Goal: Find contact information: Find contact information

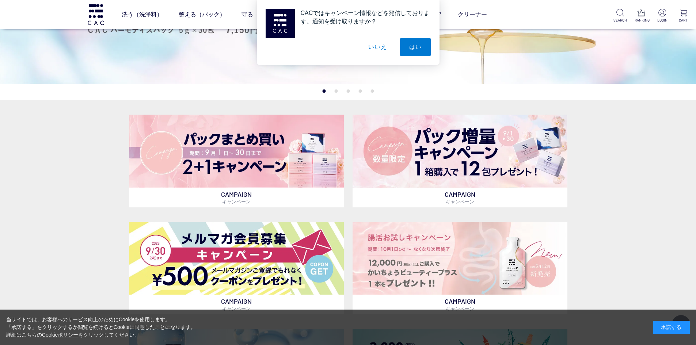
click at [372, 52] on button "いいえ" at bounding box center [377, 47] width 37 height 18
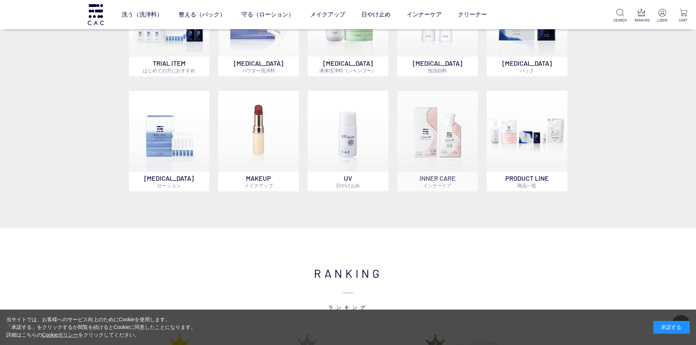
scroll to position [585, 0]
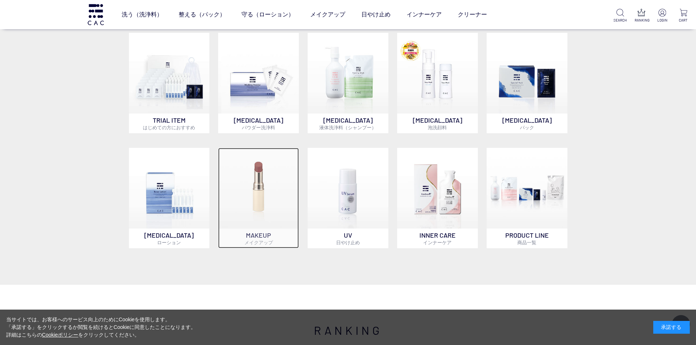
click at [277, 163] on img at bounding box center [258, 188] width 81 height 81
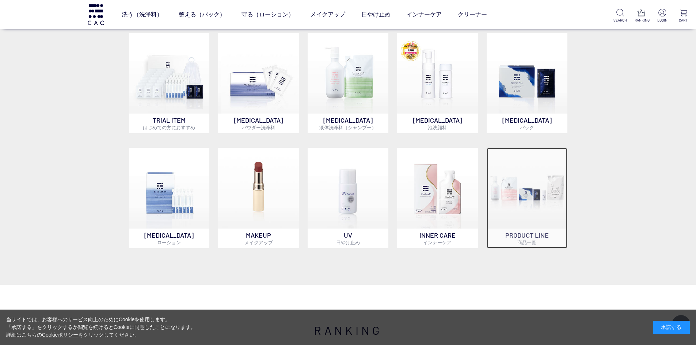
click at [515, 191] on img at bounding box center [527, 188] width 81 height 81
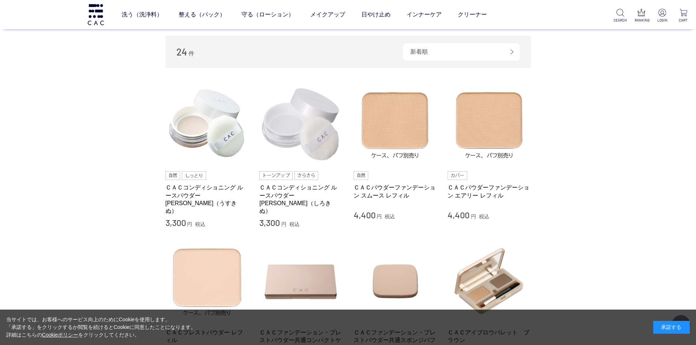
scroll to position [110, 0]
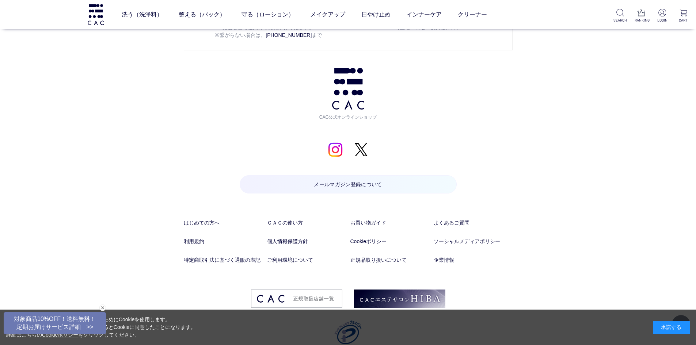
scroll to position [1447, 0]
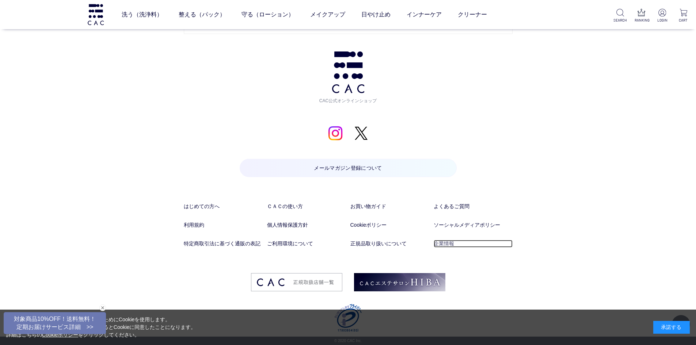
click at [447, 244] on link "企業情報" at bounding box center [473, 244] width 79 height 8
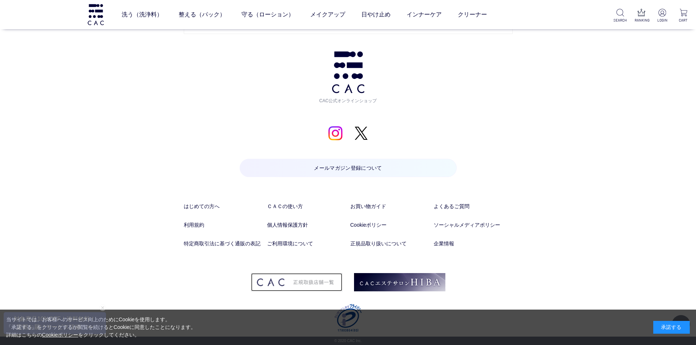
click at [300, 281] on img at bounding box center [296, 282] width 91 height 18
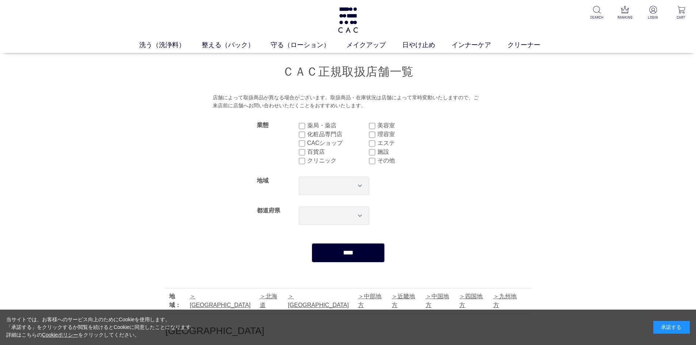
click at [322, 127] on label "薬局・薬店" at bounding box center [338, 125] width 62 height 9
click at [367, 259] on input "****" at bounding box center [348, 252] width 73 height 19
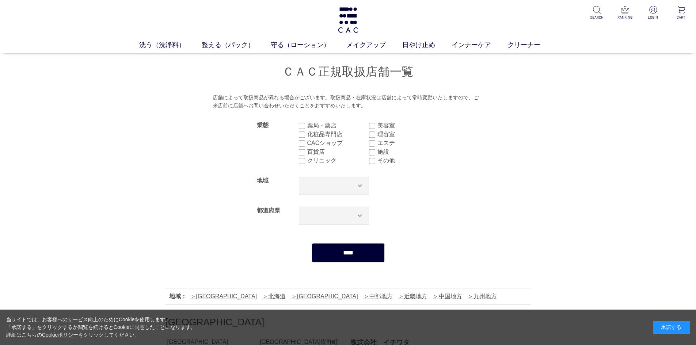
click at [313, 125] on label "薬局・薬店" at bounding box center [338, 125] width 62 height 9
click at [327, 130] on label "化粧品専門店" at bounding box center [338, 134] width 62 height 9
click at [391, 128] on label "美容室" at bounding box center [408, 125] width 62 height 9
click at [388, 132] on label "理容室" at bounding box center [408, 134] width 62 height 9
click at [354, 252] on input "****" at bounding box center [348, 252] width 73 height 19
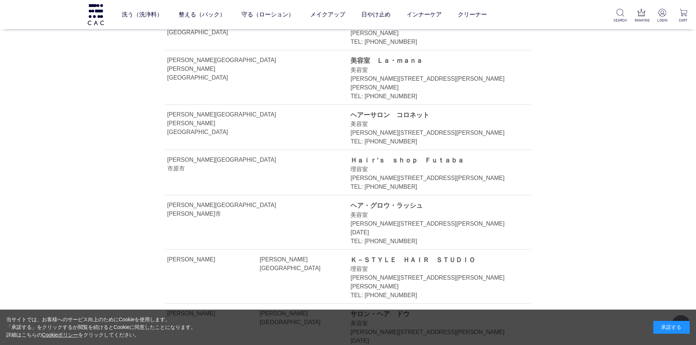
scroll to position [1608, 0]
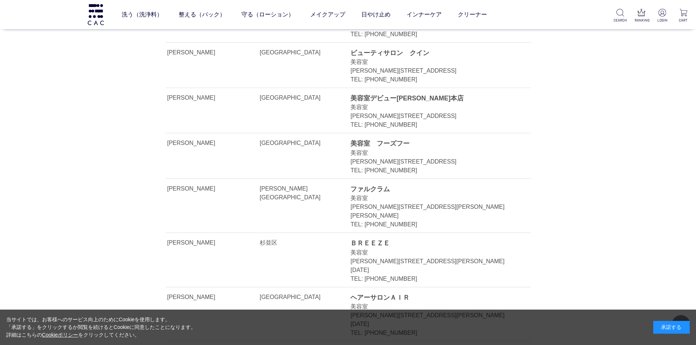
drag, startPoint x: 494, startPoint y: 296, endPoint x: 478, endPoint y: 218, distance: 79.2
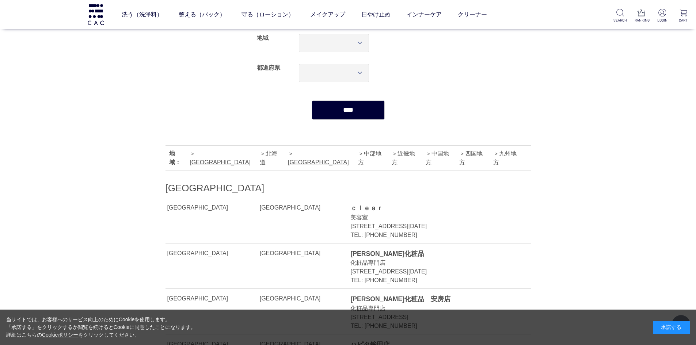
scroll to position [0, 0]
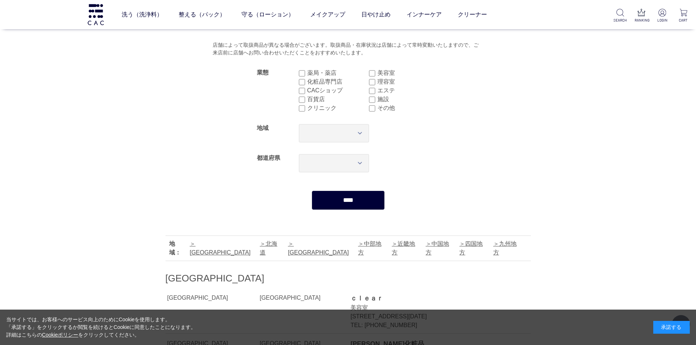
drag, startPoint x: 509, startPoint y: 219, endPoint x: 483, endPoint y: 100, distance: 120.8
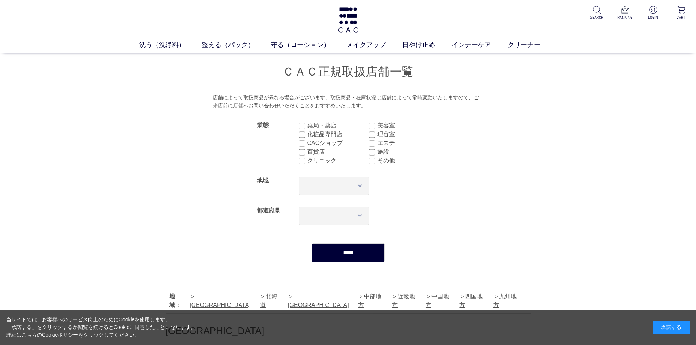
click at [334, 134] on label "化粧品専門店" at bounding box center [338, 134] width 62 height 9
click at [383, 126] on label "美容室" at bounding box center [408, 125] width 62 height 9
click at [383, 136] on label "理容室" at bounding box center [408, 134] width 62 height 9
click at [317, 150] on label "百貨店" at bounding box center [338, 152] width 62 height 9
click at [365, 250] on input "****" at bounding box center [348, 252] width 73 height 19
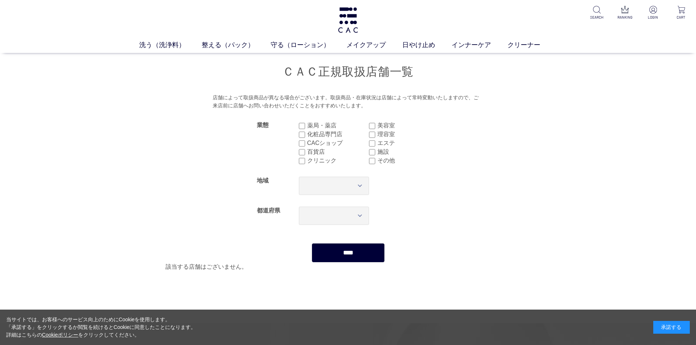
click at [317, 154] on label "百貨店" at bounding box center [338, 152] width 62 height 9
click at [338, 142] on label "CACショップ" at bounding box center [338, 143] width 62 height 9
click at [349, 243] on div "****" at bounding box center [348, 251] width 365 height 23
click at [350, 248] on input "****" at bounding box center [348, 252] width 73 height 19
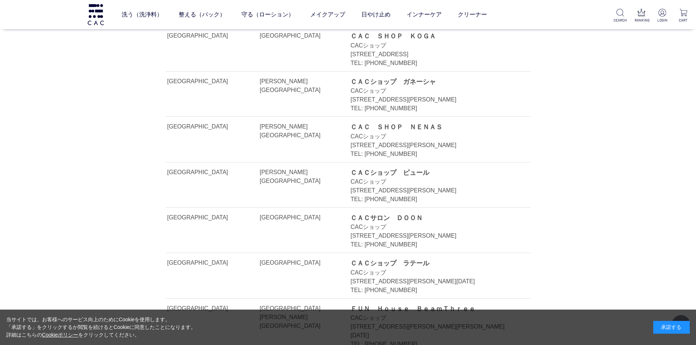
scroll to position [365, 0]
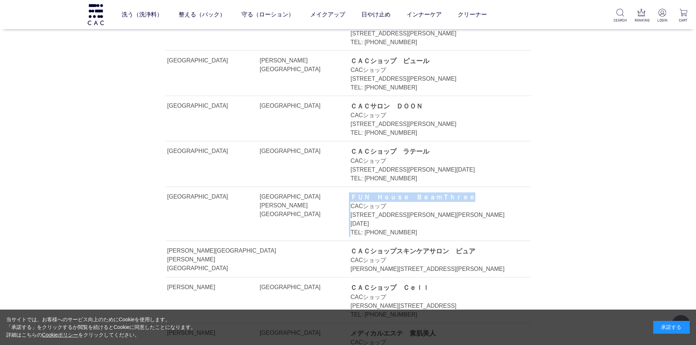
drag, startPoint x: 443, startPoint y: 197, endPoint x: 350, endPoint y: 198, distance: 92.8
click at [350, 198] on li "[GEOGRAPHIC_DATA] [GEOGRAPHIC_DATA][PERSON_NAME][GEOGRAPHIC_DATA] ＦＵＮ　Ｈｏｕｓｅ　Ｂｅａ…" at bounding box center [348, 214] width 365 height 54
copy li "ＦＵＮ　Ｈｏｕｓｅ　ＢｅａｍＴｈｒｅｅ"
